Goal: Task Accomplishment & Management: Complete application form

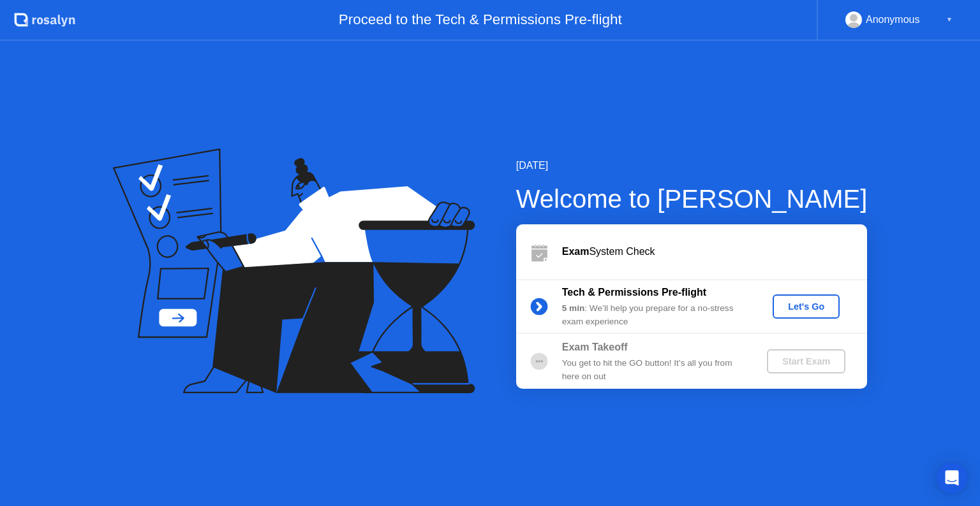
click at [795, 305] on div "Let's Go" at bounding box center [805, 307] width 57 height 10
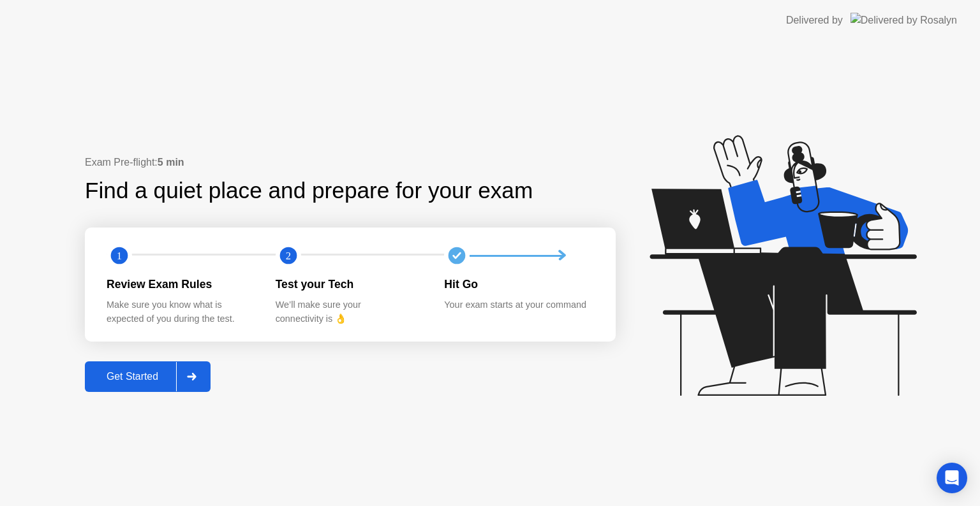
click at [110, 375] on div "Get Started" at bounding box center [132, 376] width 87 height 11
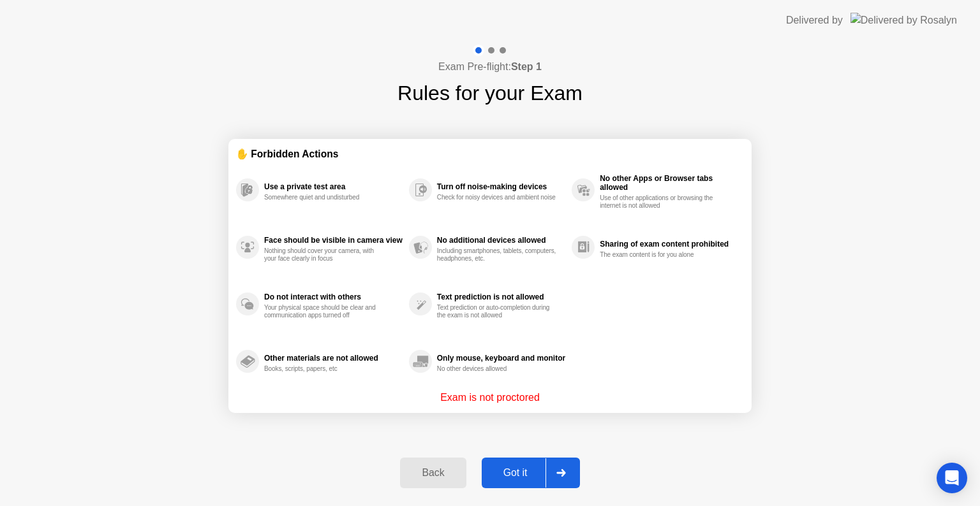
click at [501, 467] on div "Got it" at bounding box center [515, 472] width 60 height 11
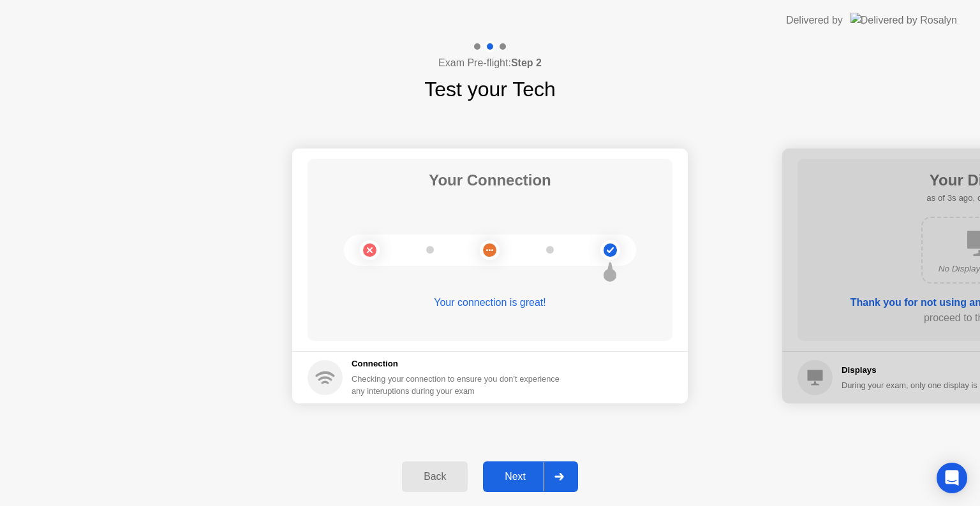
click at [492, 467] on button "Next" at bounding box center [530, 477] width 95 height 31
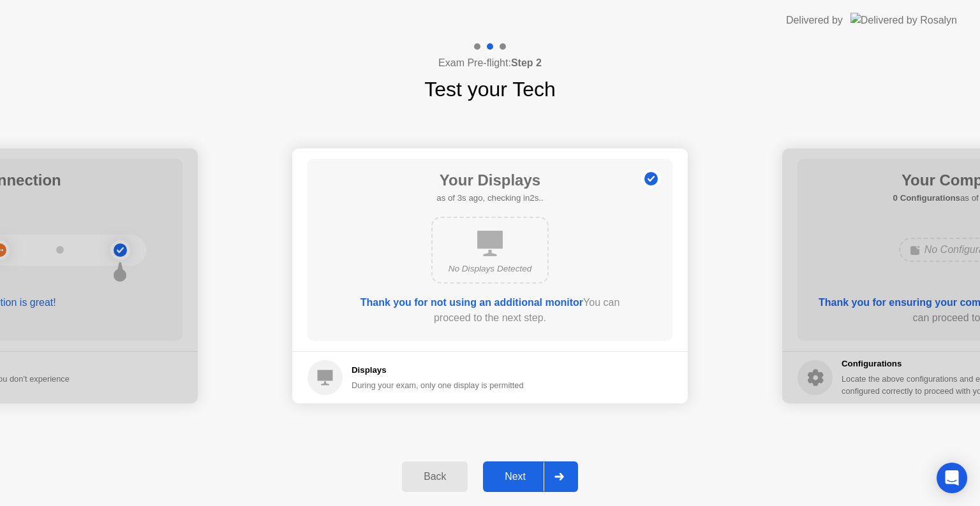
click at [511, 473] on div "Next" at bounding box center [515, 476] width 57 height 11
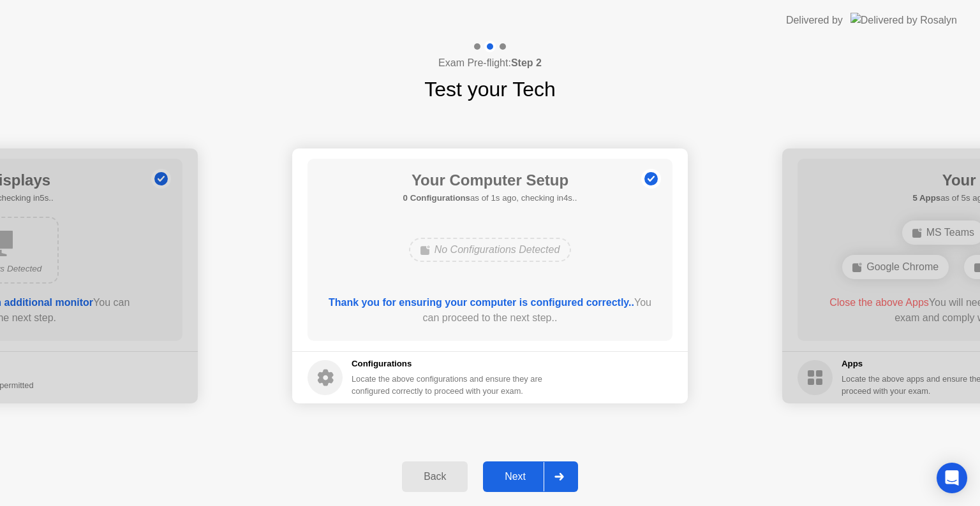
click at [520, 485] on button "Next" at bounding box center [530, 477] width 95 height 31
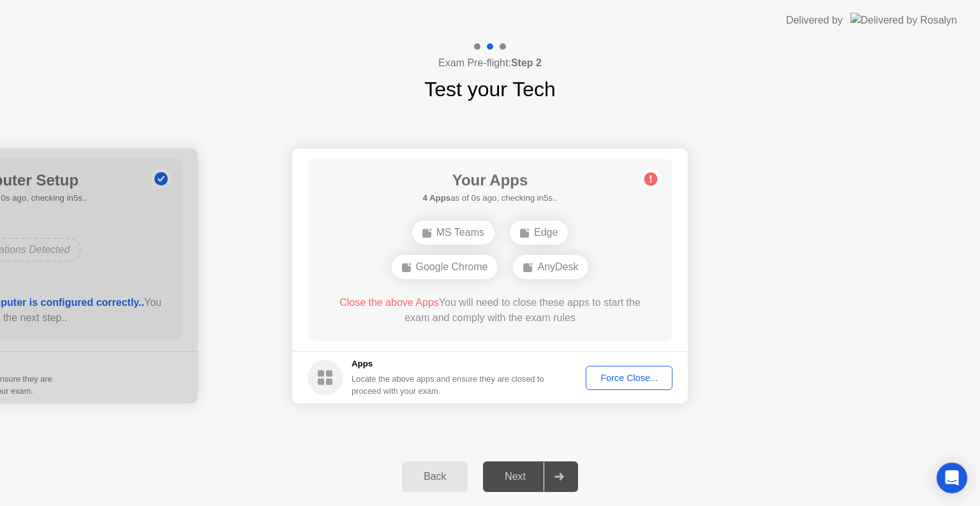
click at [612, 377] on div "Force Close..." at bounding box center [629, 378] width 78 height 10
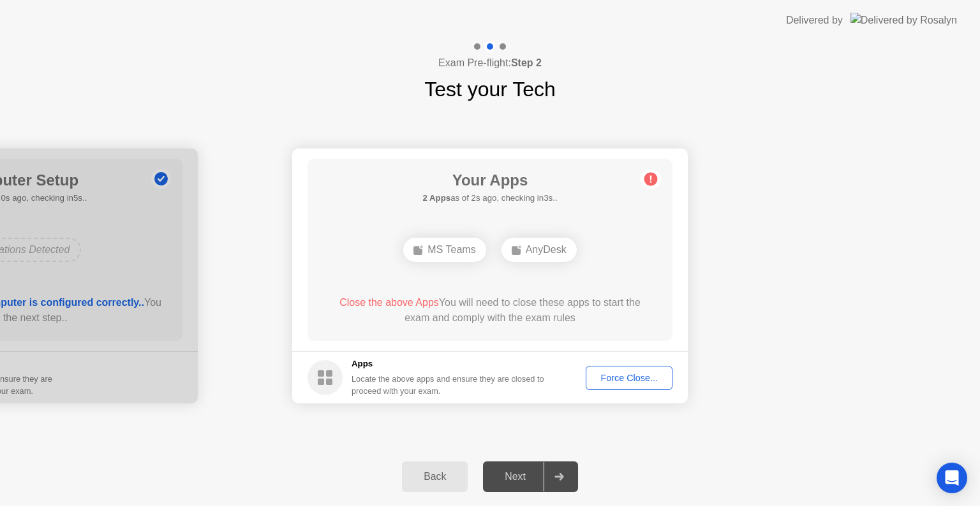
click at [614, 383] on div "Force Close..." at bounding box center [629, 378] width 78 height 10
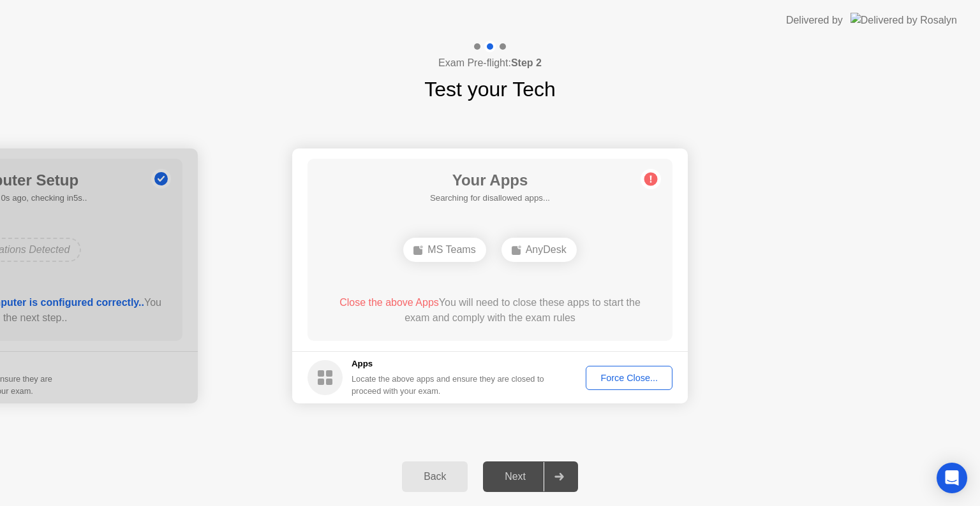
drag, startPoint x: 610, startPoint y: 380, endPoint x: 610, endPoint y: 395, distance: 15.3
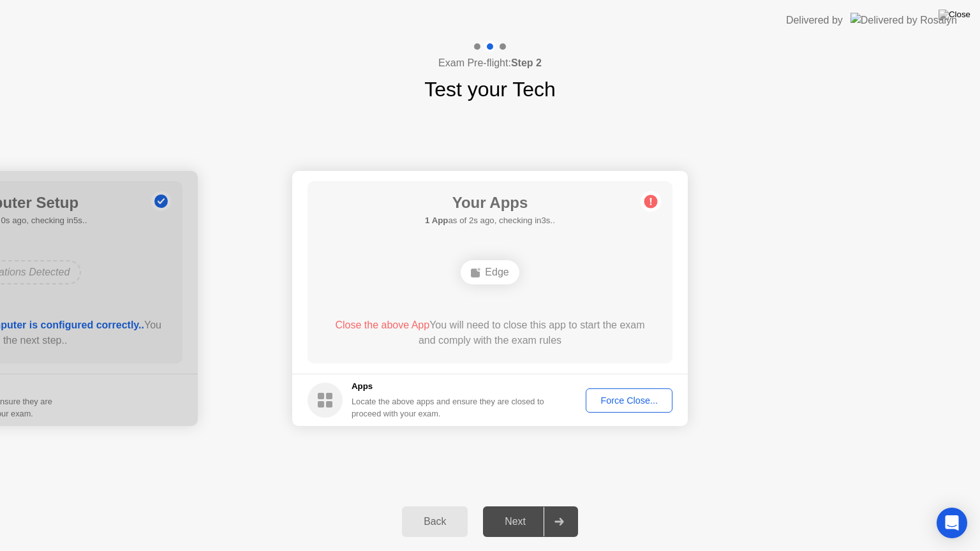
click at [617, 409] on button "Force Close..." at bounding box center [628, 400] width 87 height 24
click at [483, 281] on div "Edge" at bounding box center [489, 272] width 58 height 24
click at [371, 328] on span "Close the above App" at bounding box center [382, 325] width 94 height 11
click at [495, 278] on div "Edge" at bounding box center [489, 272] width 58 height 24
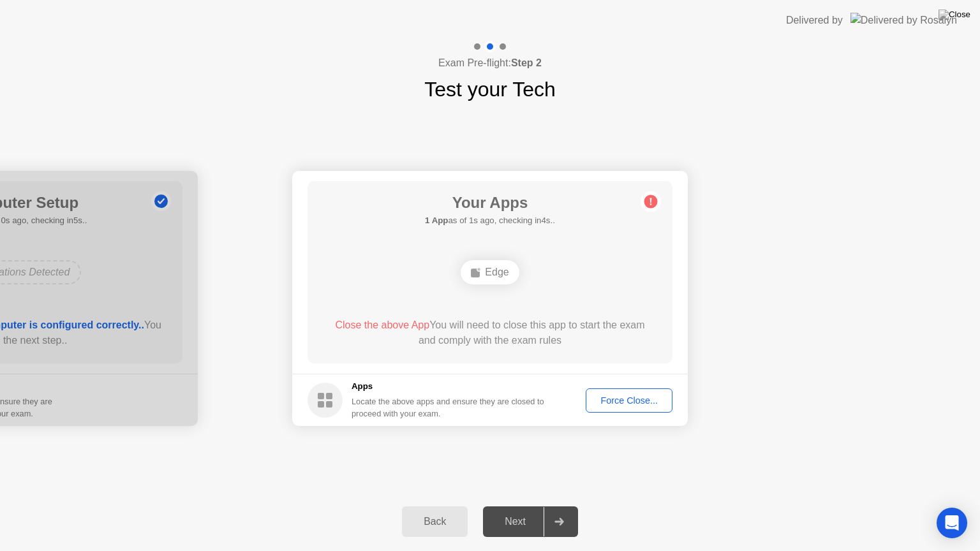
click at [495, 278] on div "Edge" at bounding box center [489, 272] width 58 height 24
click at [504, 281] on div "Edge" at bounding box center [489, 272] width 58 height 24
click at [630, 420] on footer "Apps Locate the above apps and ensure they are closed to proceed with your exam…" at bounding box center [489, 400] width 395 height 52
click at [614, 407] on button "Force Close..." at bounding box center [628, 400] width 87 height 24
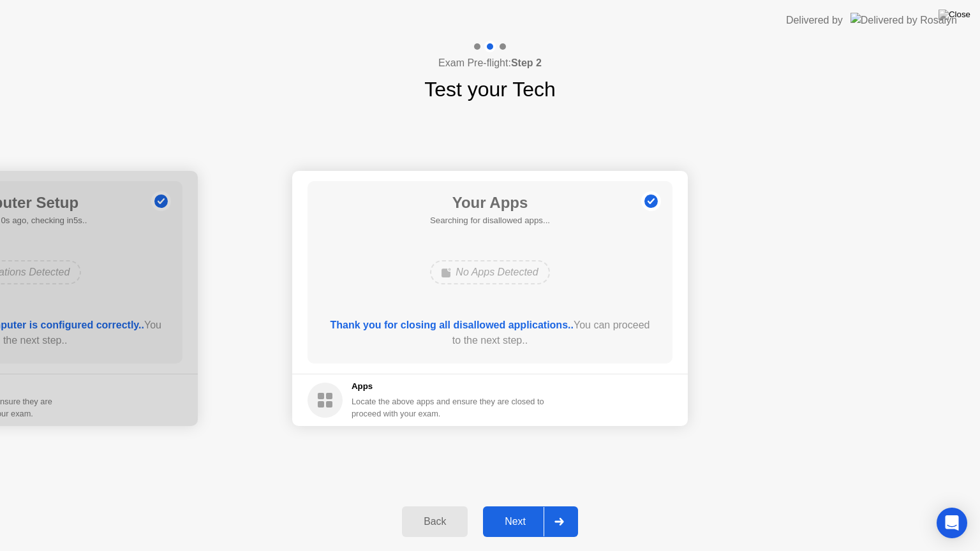
drag, startPoint x: 601, startPoint y: 382, endPoint x: 709, endPoint y: 413, distance: 112.2
click at [960, 17] on img at bounding box center [954, 15] width 32 height 10
click at [485, 278] on div "No Apps Detected" at bounding box center [489, 272] width 119 height 24
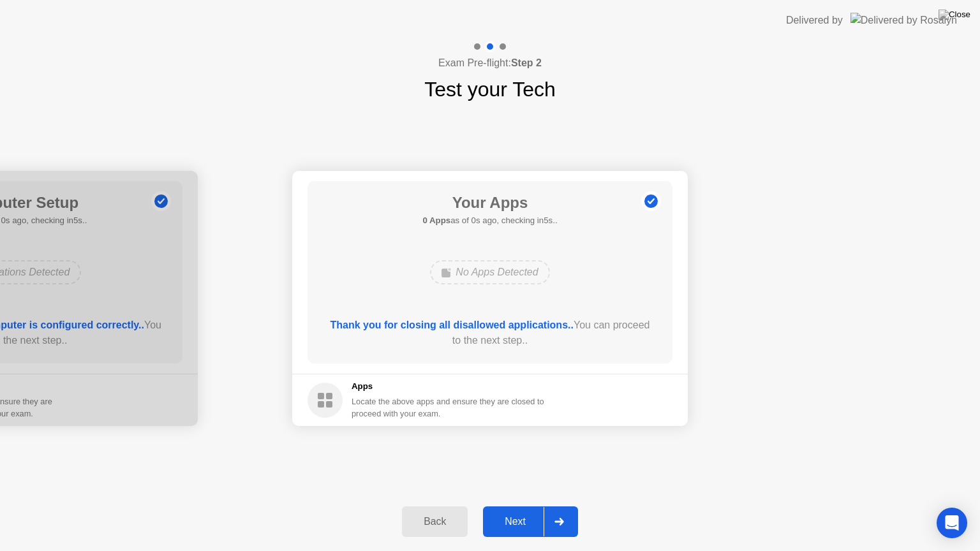
click at [492, 506] on div "Next" at bounding box center [515, 521] width 57 height 11
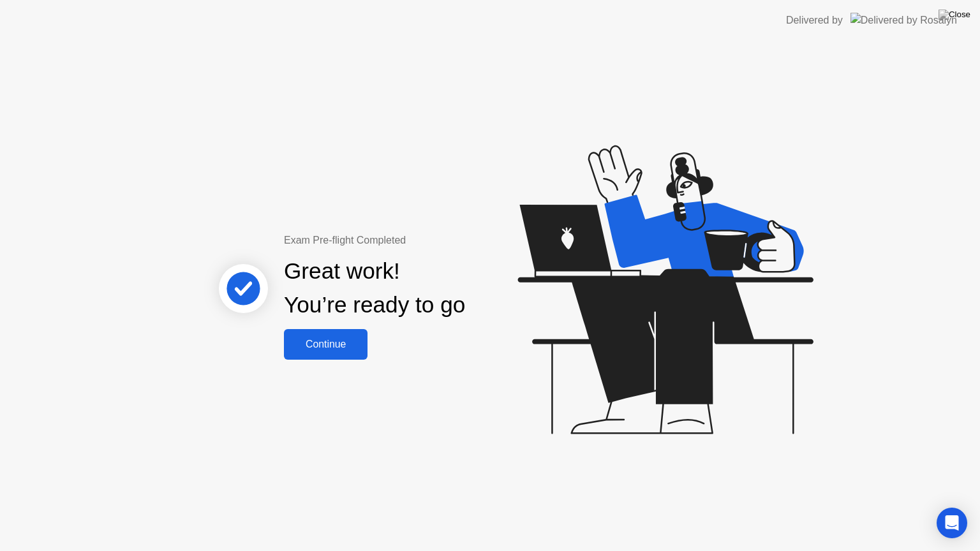
click at [320, 342] on div "Continue" at bounding box center [326, 344] width 76 height 11
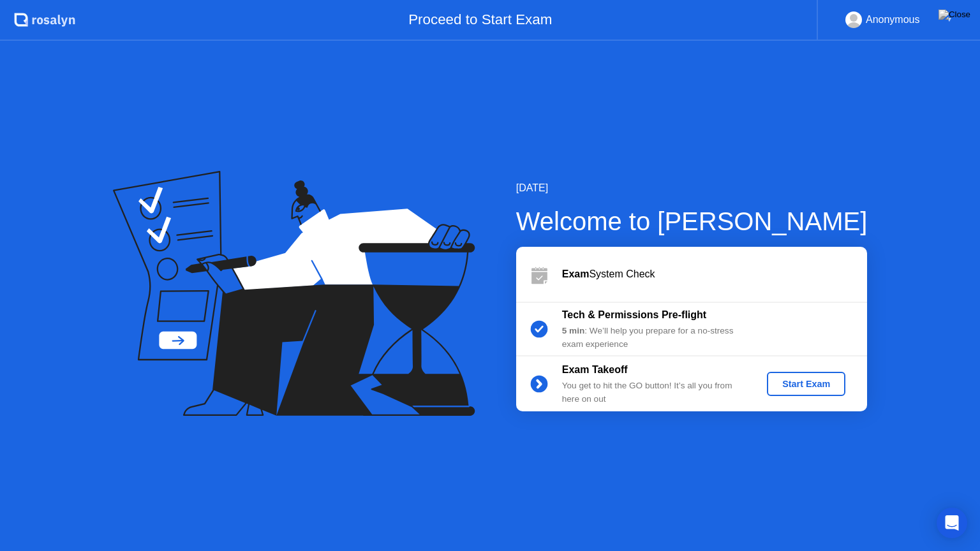
click at [788, 379] on div "Start Exam" at bounding box center [806, 384] width 68 height 10
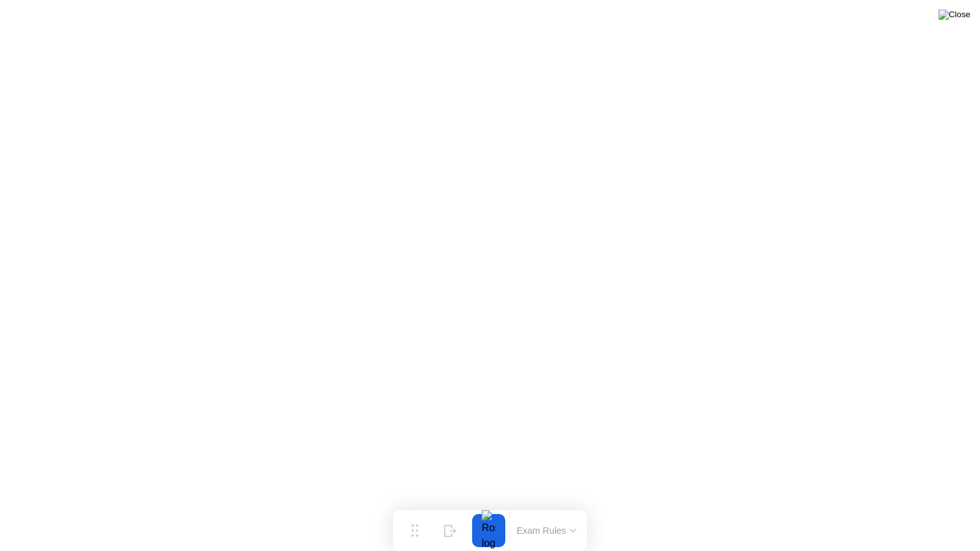
click at [965, 17] on img at bounding box center [954, 15] width 32 height 10
click at [964, 15] on img at bounding box center [954, 15] width 32 height 10
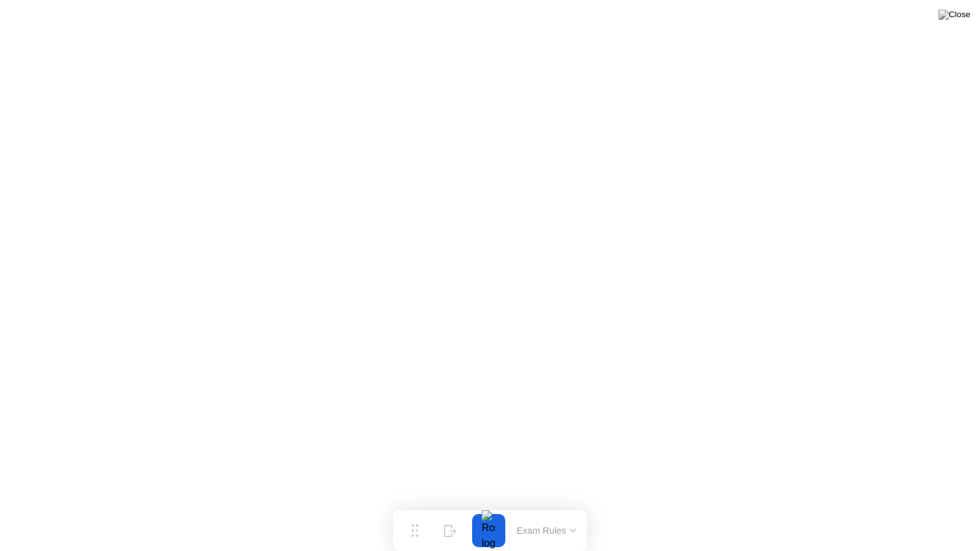
click at [553, 506] on div "Exam Rules" at bounding box center [546, 530] width 74 height 41
click at [553, 506] on button "Exam Rules" at bounding box center [547, 530] width 68 height 11
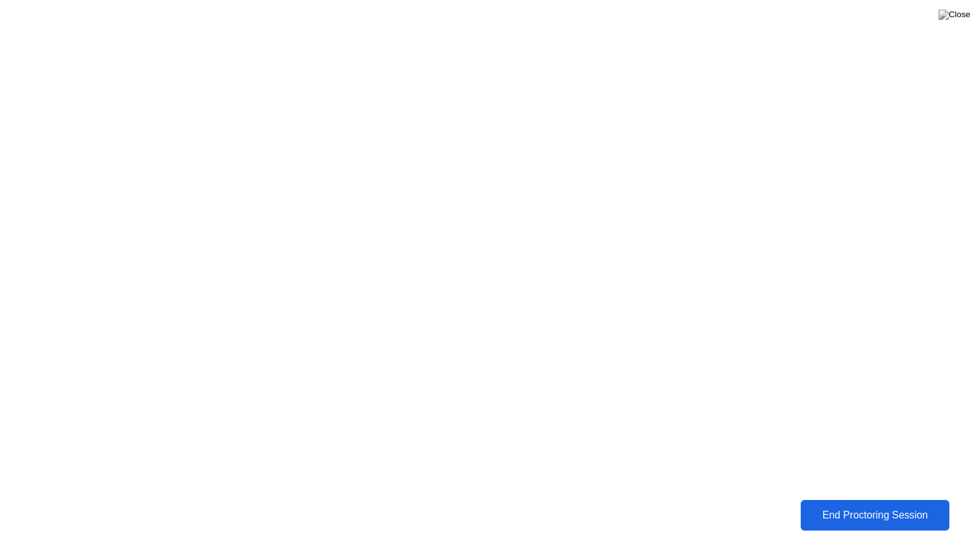
click at [821, 506] on div "End Proctoring Session" at bounding box center [875, 515] width 142 height 11
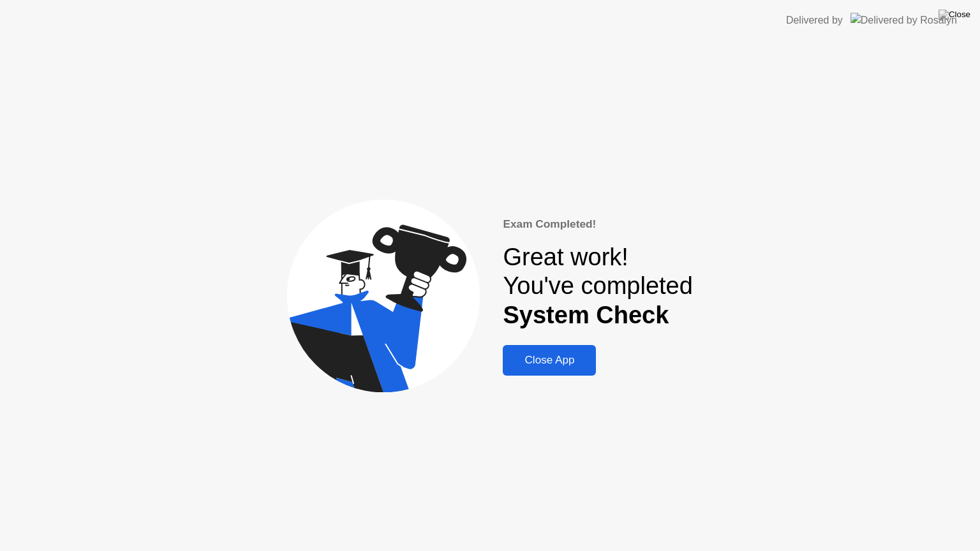
click at [557, 355] on div "Close App" at bounding box center [548, 360] width 85 height 13
